Goal: Task Accomplishment & Management: Manage account settings

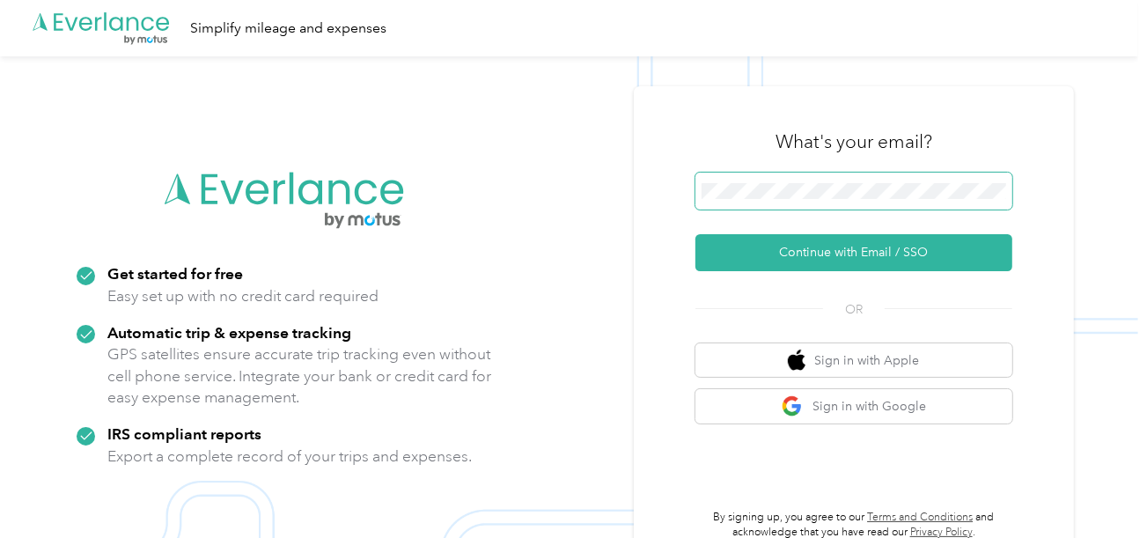
click at [739, 173] on span at bounding box center [854, 191] width 317 height 37
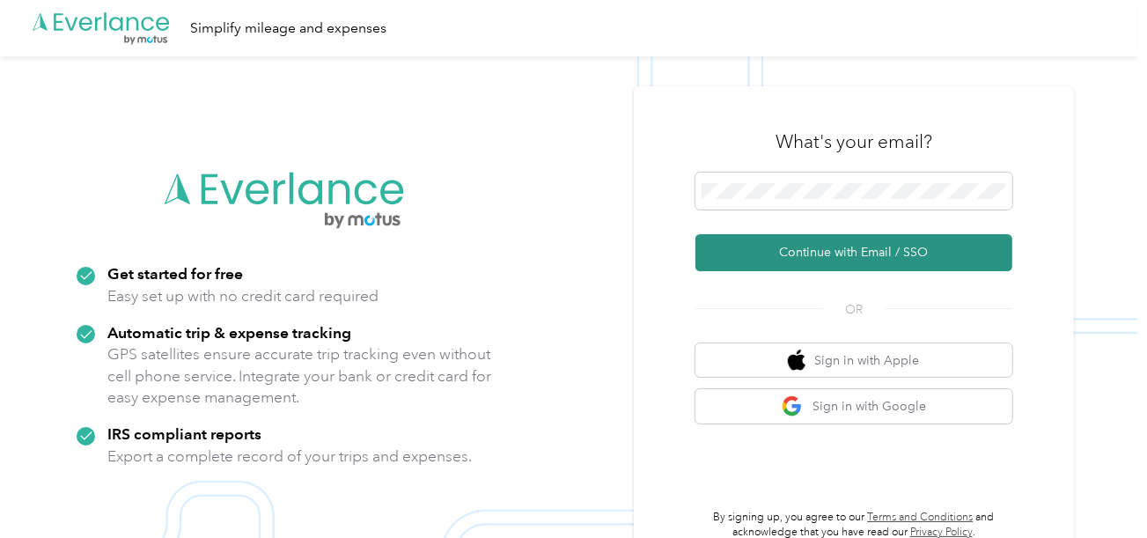
click at [757, 241] on button "Continue with Email / SSO" at bounding box center [854, 252] width 317 height 37
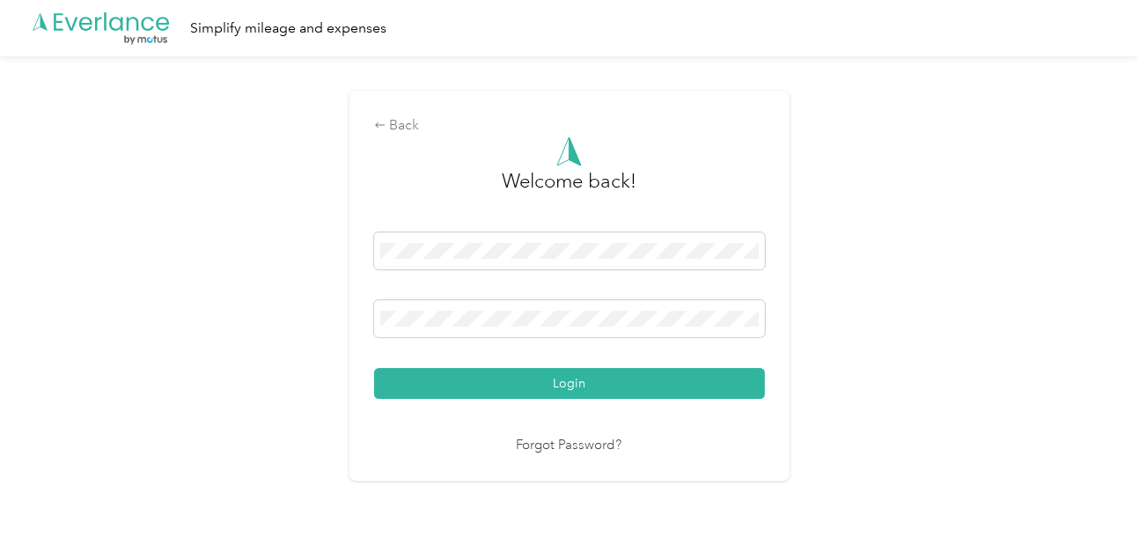
drag, startPoint x: 622, startPoint y: 386, endPoint x: 725, endPoint y: 366, distance: 104.8
click at [624, 386] on button "Login" at bounding box center [569, 383] width 391 height 31
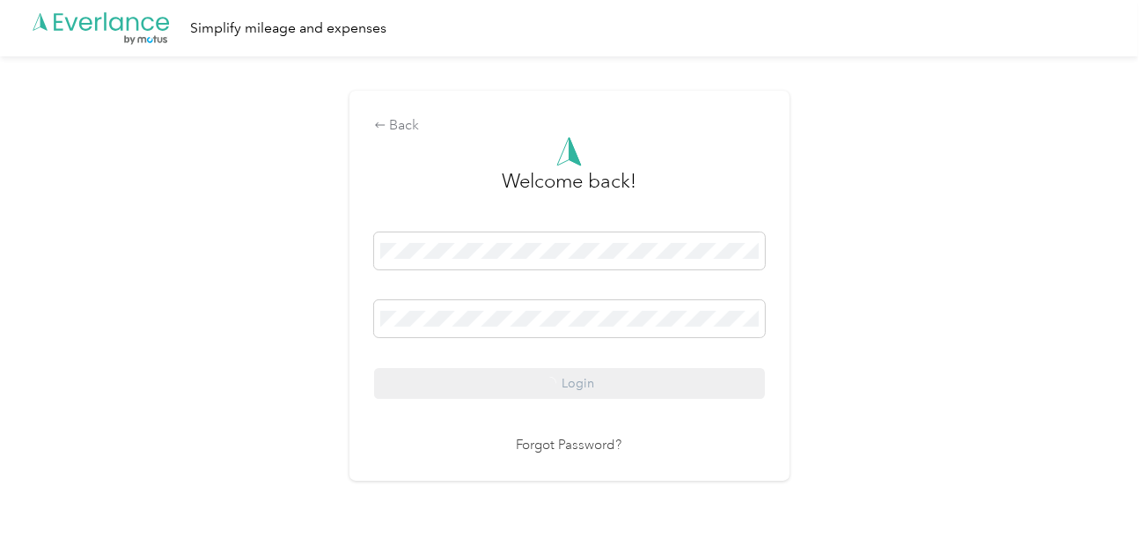
click at [893, 340] on div "Back Welcome back! Login Forgot Password?" at bounding box center [569, 293] width 1139 height 474
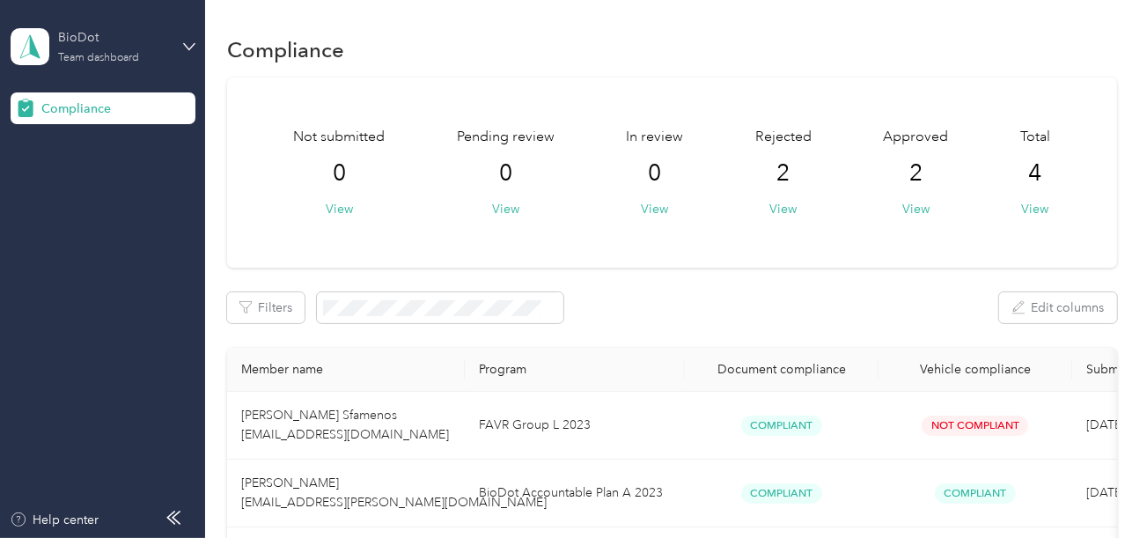
drag, startPoint x: 112, startPoint y: 32, endPoint x: 137, endPoint y: 61, distance: 38.7
click at [114, 33] on div "BioDot" at bounding box center [113, 37] width 110 height 18
click at [100, 165] on div "Team dashboard Log out" at bounding box center [196, 164] width 346 height 71
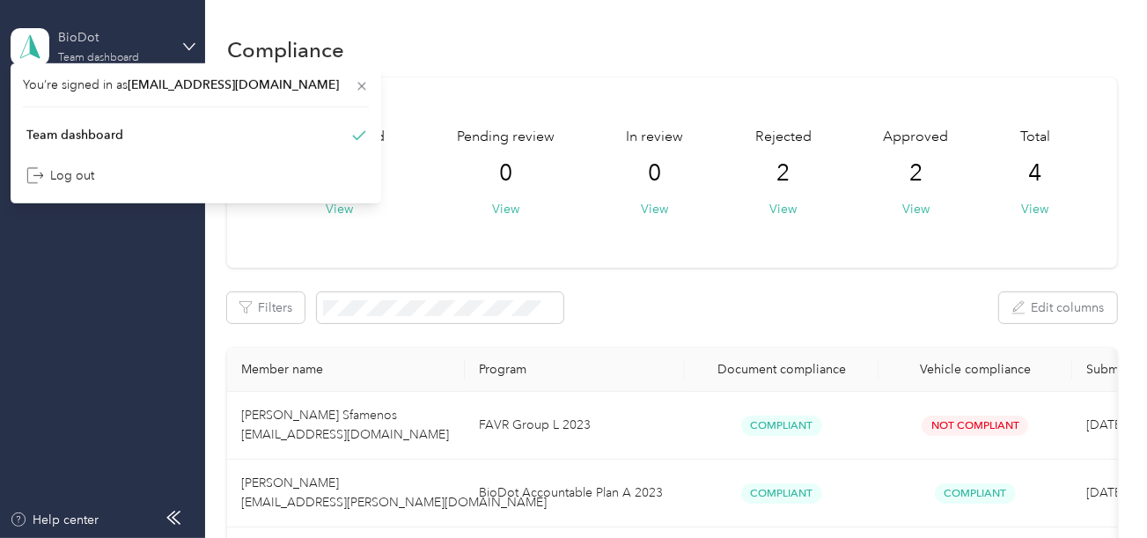
drag, startPoint x: 92, startPoint y: 180, endPoint x: 114, endPoint y: 63, distance: 118.1
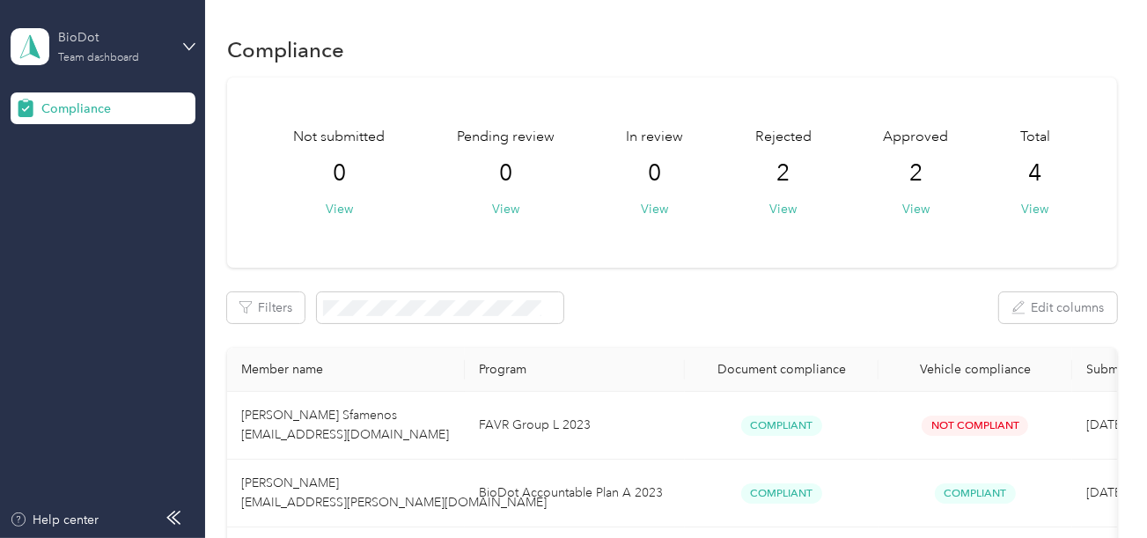
drag, startPoint x: 121, startPoint y: 47, endPoint x: 123, endPoint y: 56, distance: 10.0
click at [122, 48] on div "BioDot Team dashboard" at bounding box center [113, 45] width 110 height 35
drag, startPoint x: 93, startPoint y: 192, endPoint x: 95, endPoint y: 179, distance: 13.3
click at [95, 179] on div "Log out" at bounding box center [196, 184] width 346 height 31
